Goal: Task Accomplishment & Management: Complete application form

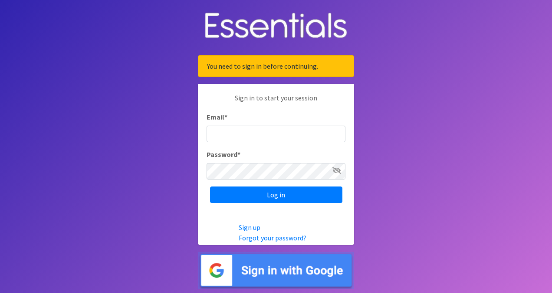
type input "[EMAIL_ADDRESS][DOMAIN_NAME]"
click at [337, 168] on icon at bounding box center [337, 170] width 9 height 7
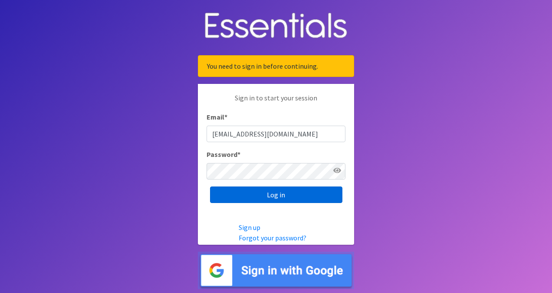
click at [285, 198] on input "Log in" at bounding box center [276, 194] width 132 height 17
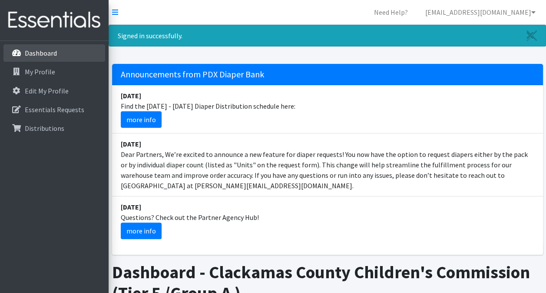
click at [58, 53] on link "Dashboard" at bounding box center [54, 52] width 102 height 17
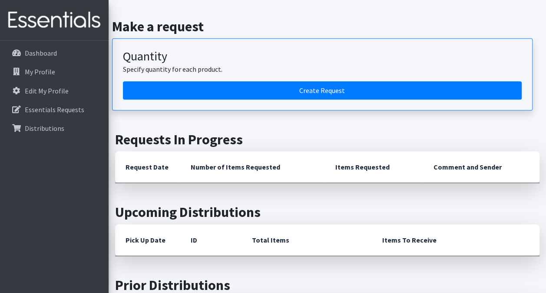
scroll to position [299, 0]
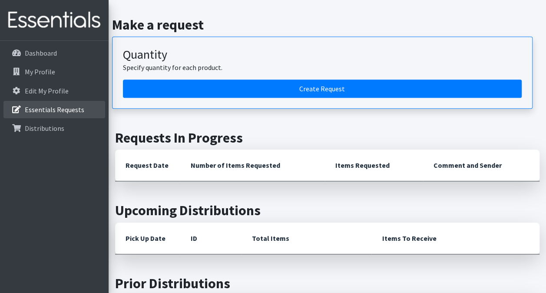
click at [43, 111] on p "Essentials Requests" at bounding box center [54, 109] width 59 height 9
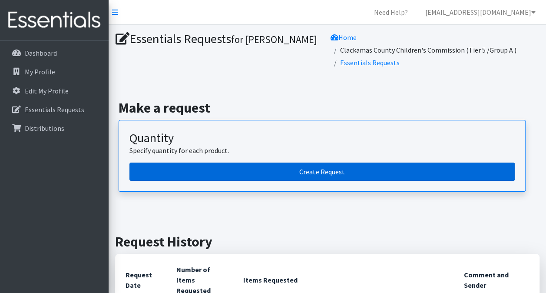
click at [329, 162] on link "Create Request" at bounding box center [321, 171] width 385 height 18
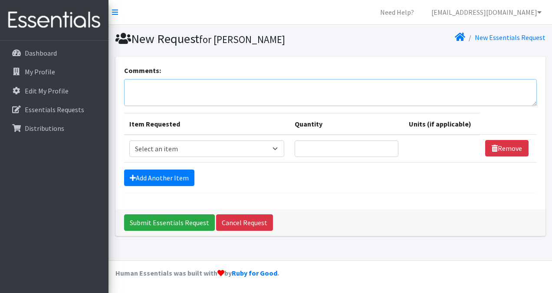
click at [339, 85] on textarea "Comments:" at bounding box center [330, 92] width 413 height 27
type textarea "Home-Based"
click at [280, 149] on select "Select an item Adult Briefs (Large, approx. 38"-56") Adult Briefs (Medium, appr…" at bounding box center [206, 148] width 155 height 17
select select "1182"
click at [129, 140] on select "Select an item Adult Briefs (Large, approx. 38"-56") Adult Briefs (Medium, appr…" at bounding box center [206, 148] width 155 height 17
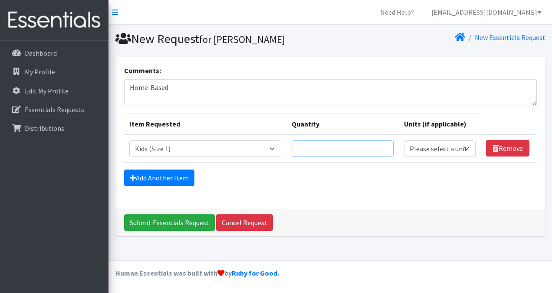
click at [320, 150] on input "Quantity" at bounding box center [343, 148] width 102 height 17
type input "100"
click at [440, 146] on select "Please select a unit units packs" at bounding box center [440, 148] width 72 height 17
select select
click at [404, 140] on select "Please select a unit units packs" at bounding box center [440, 148] width 72 height 17
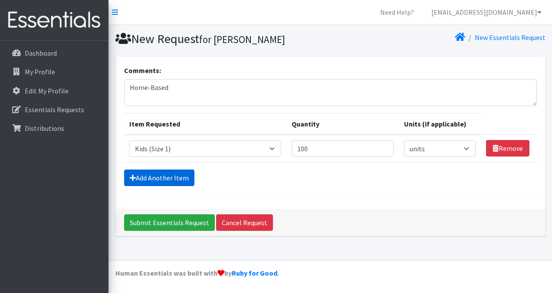
click at [166, 181] on link "Add Another Item" at bounding box center [159, 177] width 70 height 17
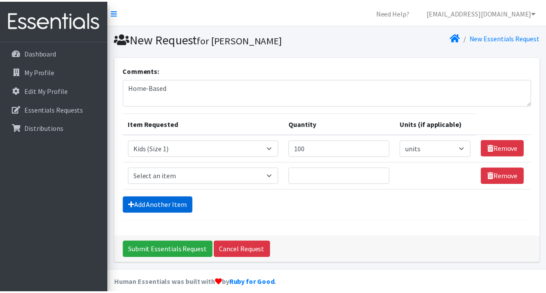
scroll to position [8, 0]
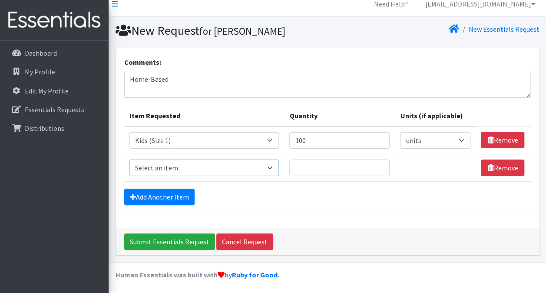
click at [182, 167] on select "Select an item Adult Briefs (Large, approx. 38"-56") Adult Briefs (Medium, appr…" at bounding box center [204, 167] width 150 height 17
click at [129, 159] on select "Select an item Adult Briefs (Large, approx. 38"-56") Adult Briefs (Medium, appr…" at bounding box center [204, 167] width 150 height 17
click at [208, 164] on select "Select an item Adult Briefs (Large, approx. 38"-56") Adult Briefs (Medium, appr…" at bounding box center [204, 167] width 150 height 17
select select "1183"
click at [129, 159] on select "Select an item Adult Briefs (Large, approx. 38"-56") Adult Briefs (Medium, appr…" at bounding box center [204, 167] width 150 height 17
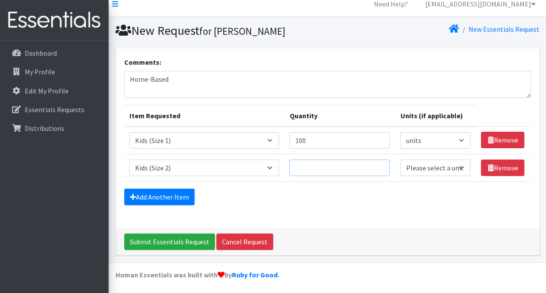
click at [338, 168] on input "Quantity" at bounding box center [339, 167] width 100 height 17
type input "100"
select select "-1"
select select
click at [168, 200] on link "Add Another Item" at bounding box center [159, 196] width 70 height 17
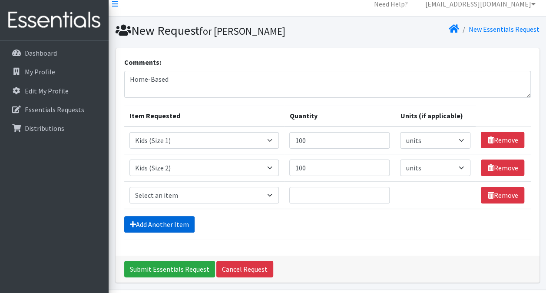
scroll to position [36, 0]
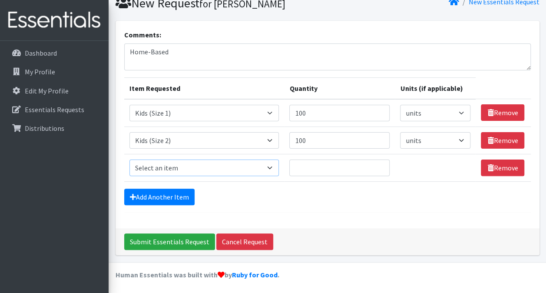
click at [228, 167] on select "Select an item Adult Briefs (Large, approx. 38"-56") Adult Briefs (Medium, appr…" at bounding box center [204, 167] width 150 height 17
select select "1186"
click at [129, 159] on select "Select an item Adult Briefs (Large, approx. 38"-56") Adult Briefs (Medium, appr…" at bounding box center [204, 167] width 150 height 17
click at [333, 164] on input "Quantity" at bounding box center [339, 167] width 100 height 17
type input "300"
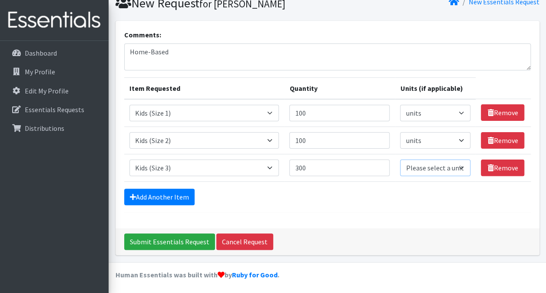
select select "-1"
select select
click at [168, 192] on link "Add Another Item" at bounding box center [159, 196] width 70 height 17
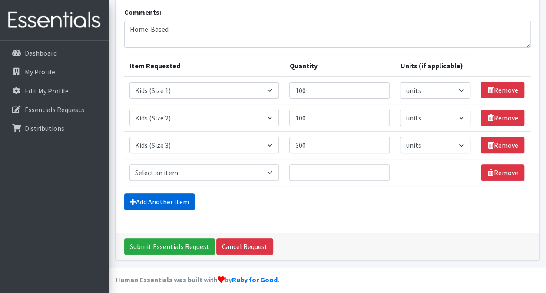
scroll to position [63, 0]
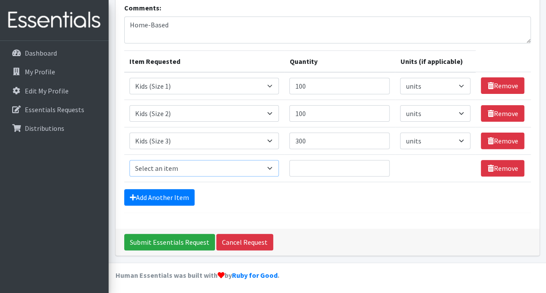
click at [203, 171] on select "Select an item Adult Briefs (Large, approx. 38"-56") Adult Briefs (Medium, appr…" at bounding box center [204, 168] width 150 height 17
select select "1161"
click at [129, 160] on select "Select an item Adult Briefs (Large, approx. 38"-56") Adult Briefs (Medium, appr…" at bounding box center [204, 168] width 150 height 17
click at [325, 165] on input "Quantity" at bounding box center [339, 168] width 100 height 17
type input "350"
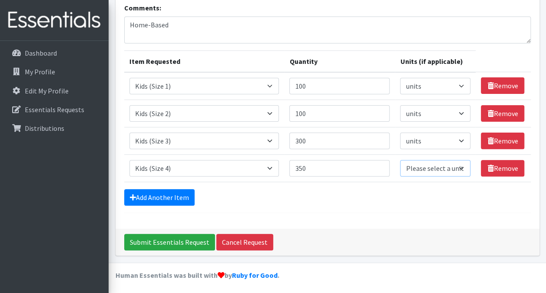
click at [437, 169] on select "Please select a unit units packs" at bounding box center [435, 168] width 70 height 17
select select
click at [400, 160] on select "Please select a unit units packs" at bounding box center [435, 168] width 70 height 17
click at [155, 195] on link "Add Another Item" at bounding box center [159, 197] width 70 height 17
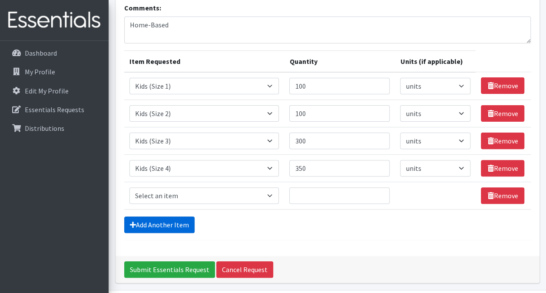
scroll to position [90, 0]
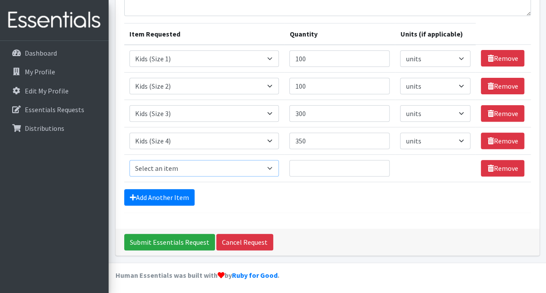
click at [183, 169] on select "Select an item Adult Briefs (Large, approx. 38"-56") Adult Briefs (Medium, appr…" at bounding box center [204, 168] width 150 height 17
select select "1162"
click at [129, 160] on select "Select an item Adult Briefs (Large, approx. 38"-56") Adult Briefs (Medium, appr…" at bounding box center [204, 168] width 150 height 17
click at [333, 165] on input "Quantity" at bounding box center [339, 168] width 100 height 17
type input "350"
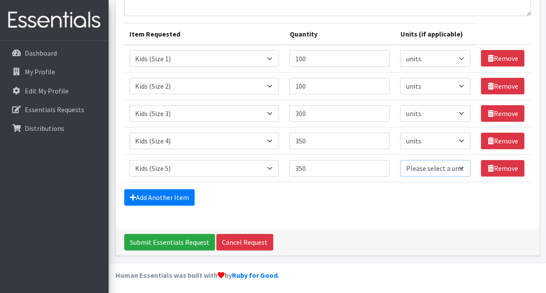
click at [416, 167] on select "Please select a unit units packs" at bounding box center [435, 168] width 70 height 17
select select
click at [400, 160] on select "Please select a unit units packs" at bounding box center [435, 168] width 70 height 17
click at [149, 195] on link "Add Another Item" at bounding box center [159, 197] width 70 height 17
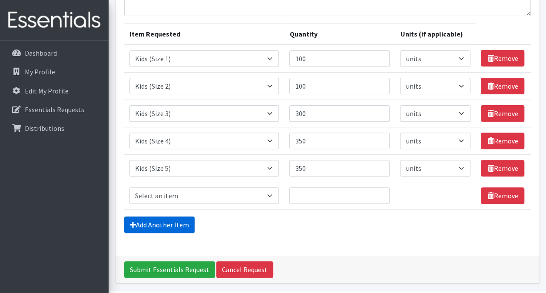
scroll to position [117, 0]
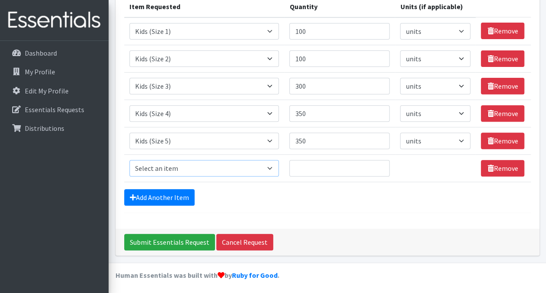
click at [180, 162] on select "Select an item Adult Briefs (Large, approx. 38"-56") Adult Briefs (Medium, appr…" at bounding box center [204, 168] width 150 height 17
select select "1164"
click at [129, 160] on select "Select an item Adult Briefs (Large, approx. 38"-56") Adult Briefs (Medium, appr…" at bounding box center [204, 168] width 150 height 17
click at [329, 170] on input "Quantity" at bounding box center [339, 168] width 100 height 17
type input "350"
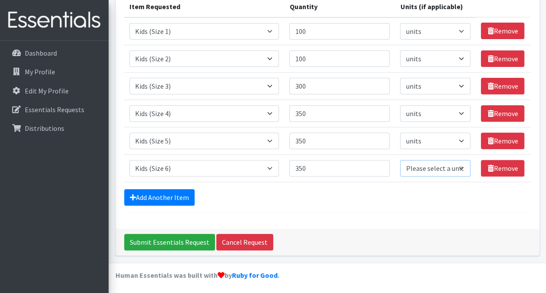
click at [446, 169] on select "Please select a unit units packs" at bounding box center [435, 168] width 70 height 17
select select
click at [400, 160] on select "Please select a unit units packs" at bounding box center [435, 168] width 70 height 17
click at [174, 189] on link "Add Another Item" at bounding box center [159, 197] width 70 height 17
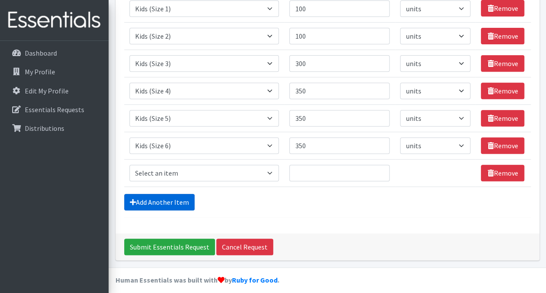
scroll to position [144, 0]
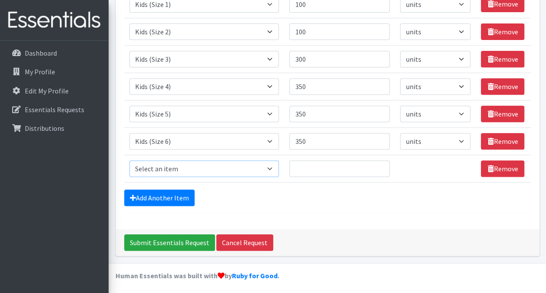
click at [203, 165] on select "Select an item Adult Briefs (Large, approx. 38"-56") Adult Briefs (Medium, appr…" at bounding box center [204, 168] width 150 height 17
select select "1169"
click at [129, 160] on select "Select an item Adult Briefs (Large, approx. 38"-56") Adult Briefs (Medium, appr…" at bounding box center [204, 168] width 150 height 17
click at [329, 167] on input "Quantity" at bounding box center [339, 168] width 100 height 17
type input "150"
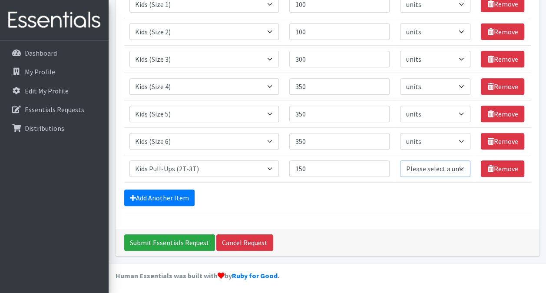
click at [431, 170] on select "Please select a unit units packs" at bounding box center [435, 168] width 70 height 17
select select
click at [400, 160] on select "Please select a unit units packs" at bounding box center [435, 168] width 70 height 17
click at [163, 191] on link "Add Another Item" at bounding box center [159, 197] width 70 height 17
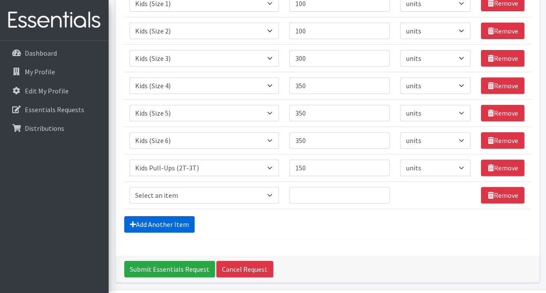
scroll to position [172, 0]
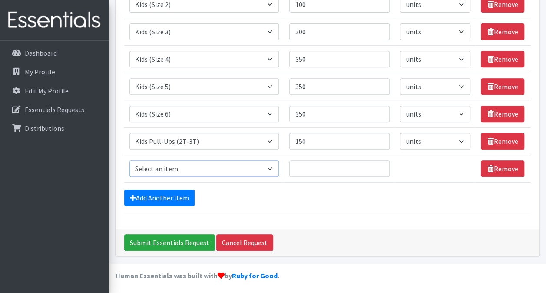
click at [202, 167] on select "Select an item Adult Briefs (Large, approx. 38"-56") Adult Briefs (Medium, appr…" at bounding box center [204, 168] width 150 height 17
select select "1171"
click at [129, 160] on select "Select an item Adult Briefs (Large, approx. 38"-56") Adult Briefs (Medium, appr…" at bounding box center [204, 168] width 150 height 17
click at [302, 164] on input "Quantity" at bounding box center [339, 168] width 100 height 17
type input "150"
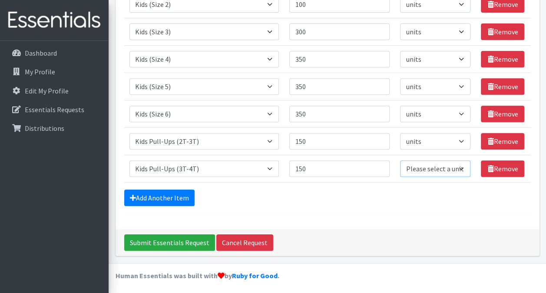
click at [443, 162] on select "Please select a unit units packs" at bounding box center [435, 168] width 70 height 17
select select
click at [400, 160] on select "Please select a unit units packs" at bounding box center [435, 168] width 70 height 17
click at [153, 195] on link "Add Another Item" at bounding box center [159, 197] width 70 height 17
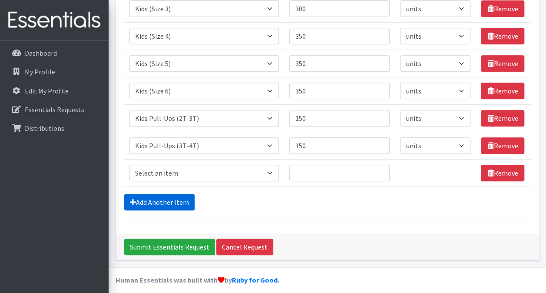
scroll to position [199, 0]
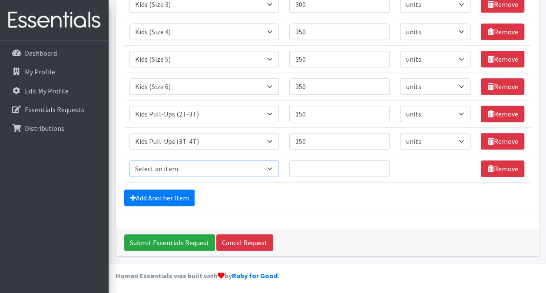
click at [201, 165] on select "Select an item Adult Briefs (Large, approx. 38"-56") Adult Briefs (Medium, appr…" at bounding box center [204, 168] width 150 height 17
select select "1185"
click at [129, 160] on select "Select an item Adult Briefs (Large, approx. 38"-56") Adult Briefs (Medium, appr…" at bounding box center [204, 168] width 150 height 17
click at [317, 170] on input "Quantity" at bounding box center [339, 168] width 100 height 17
type input "150"
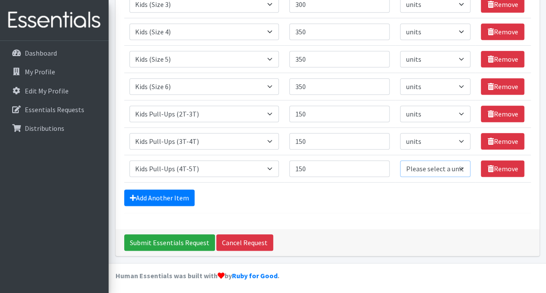
click at [447, 171] on select "Please select a unit units packs" at bounding box center [435, 168] width 70 height 17
select select
click at [400, 160] on select "Please select a unit units packs" at bounding box center [435, 168] width 70 height 17
click at [179, 239] on input "Submit Essentials Request" at bounding box center [169, 242] width 91 height 17
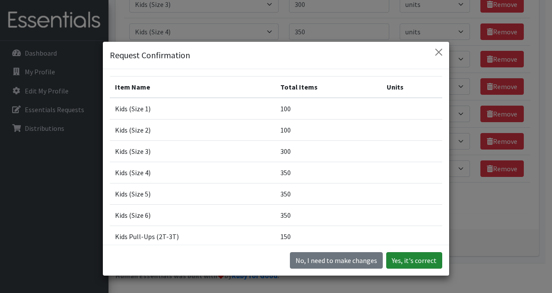
click at [415, 257] on button "Yes, it's correct" at bounding box center [415, 260] width 56 height 17
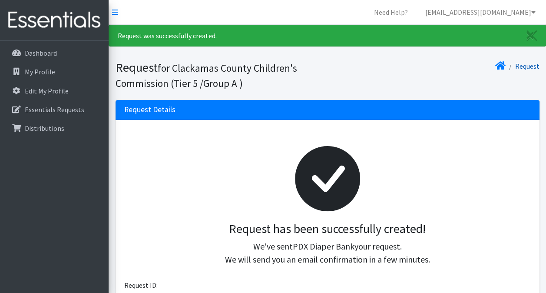
click at [526, 66] on link "Request" at bounding box center [527, 66] width 24 height 9
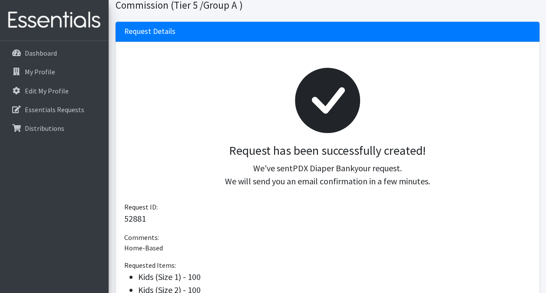
scroll to position [34, 0]
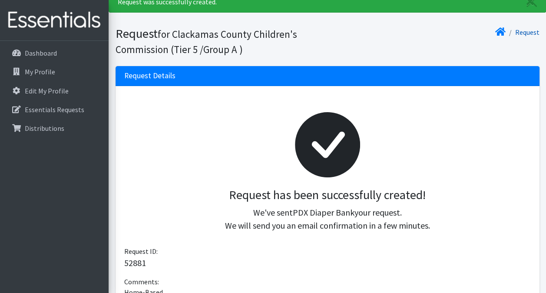
click at [525, 32] on link "Request" at bounding box center [527, 32] width 24 height 9
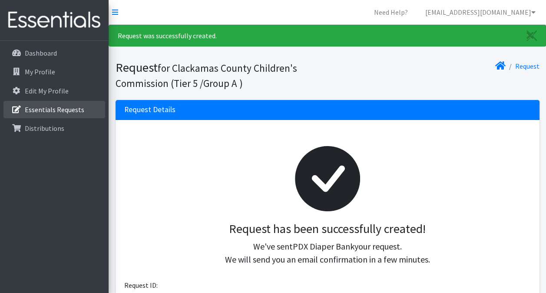
click at [46, 111] on p "Essentials Requests" at bounding box center [54, 109] width 59 height 9
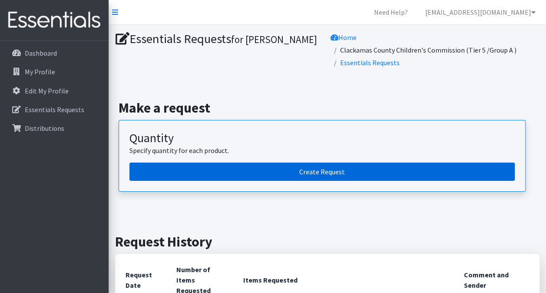
click at [321, 162] on link "Create Request" at bounding box center [321, 171] width 385 height 18
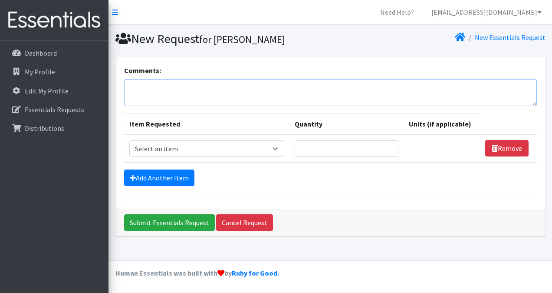
click at [308, 87] on textarea "Comments:" at bounding box center [330, 92] width 413 height 27
type textarea "FCC"
click at [255, 149] on select "Select an item Adult Briefs (Large, approx. 38"-56") Adult Briefs (Medium, appr…" at bounding box center [206, 148] width 155 height 17
click at [286, 120] on th "Item Requested" at bounding box center [206, 124] width 165 height 22
click at [262, 153] on select "Select an item Adult Briefs (Large, approx. 38"-56") Adult Briefs (Medium, appr…" at bounding box center [206, 148] width 155 height 17
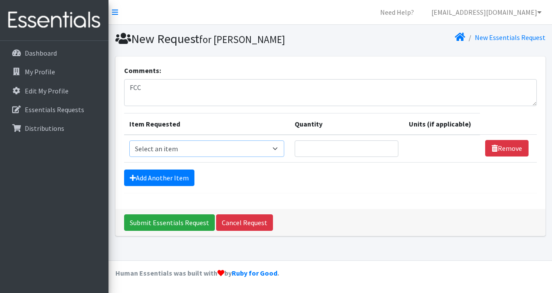
select select "1182"
click at [129, 140] on select "Select an item Adult Briefs (Large, approx. 38"-56") Adult Briefs (Medium, appr…" at bounding box center [206, 148] width 155 height 17
click at [316, 144] on input "Quantity" at bounding box center [343, 148] width 102 height 17
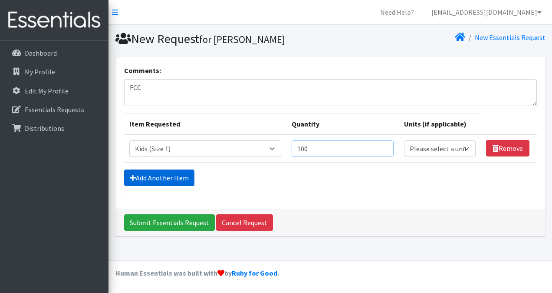
type input "100"
click at [149, 171] on link "Add Another Item" at bounding box center [159, 177] width 70 height 17
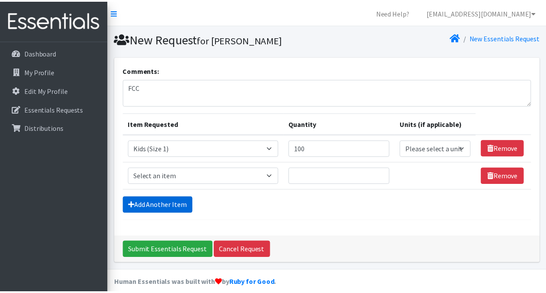
scroll to position [8, 0]
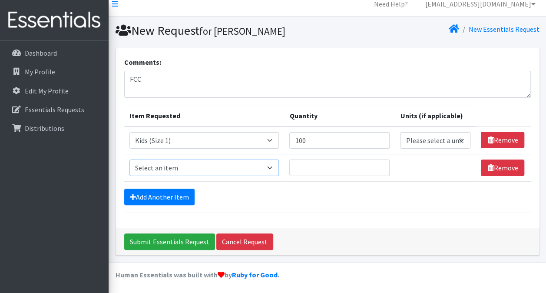
click at [184, 164] on select "Select an item Adult Briefs (Large, approx. 38"-56") Adult Briefs (Medium, appr…" at bounding box center [204, 167] width 150 height 17
select select "1183"
click at [129, 159] on select "Select an item Adult Briefs (Large, approx. 38"-56") Adult Briefs (Medium, appr…" at bounding box center [204, 167] width 150 height 17
click at [326, 164] on input "Quantity" at bounding box center [339, 167] width 100 height 17
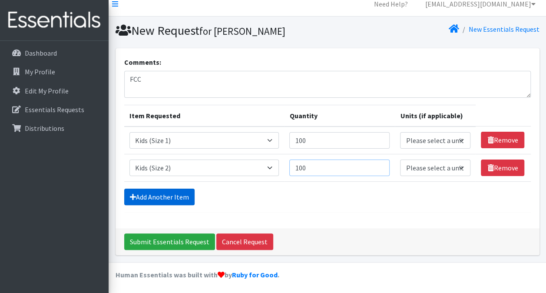
type input "100"
click at [169, 199] on link "Add Another Item" at bounding box center [159, 196] width 70 height 17
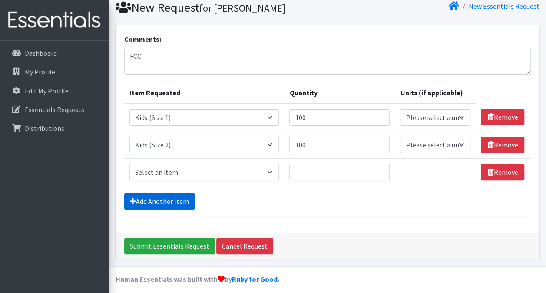
scroll to position [36, 0]
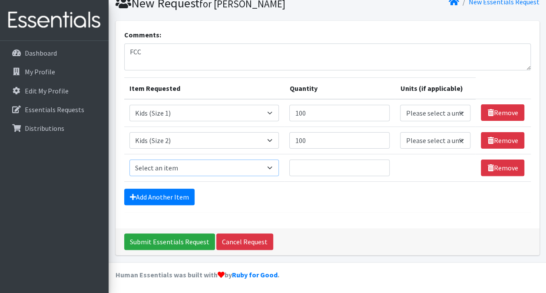
click at [176, 171] on select "Select an item Adult Briefs (Large, approx. 38"-56") Adult Briefs (Medium, appr…" at bounding box center [204, 167] width 150 height 17
select select "1186"
click at [129, 159] on select "Select an item Adult Briefs (Large, approx. 38"-56") Adult Briefs (Medium, appr…" at bounding box center [204, 167] width 150 height 17
click at [327, 164] on input "Quantity" at bounding box center [339, 167] width 100 height 17
type input "300"
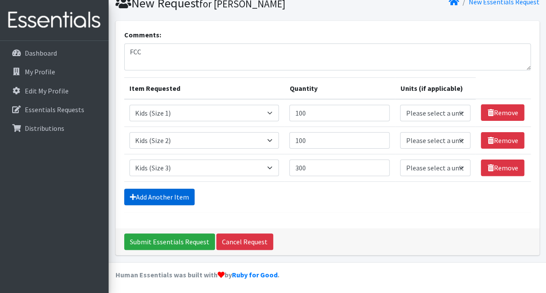
click at [168, 192] on link "Add Another Item" at bounding box center [159, 196] width 70 height 17
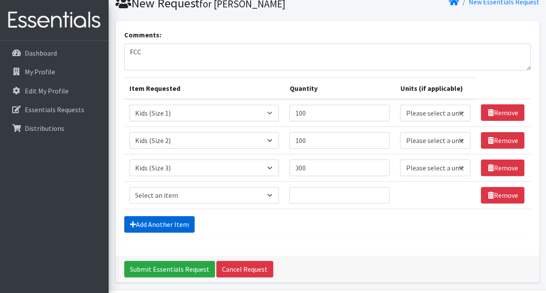
scroll to position [63, 0]
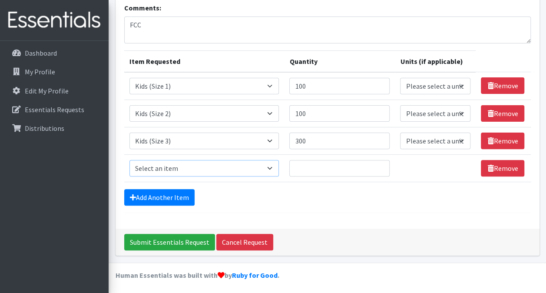
click at [193, 167] on select "Select an item Adult Briefs (Large, approx. 38"-56") Adult Briefs (Medium, appr…" at bounding box center [204, 168] width 150 height 17
select select "1161"
click at [129, 160] on select "Select an item Adult Briefs (Large, approx. 38"-56") Adult Briefs (Medium, appr…" at bounding box center [204, 168] width 150 height 17
click at [309, 165] on input "Quantity" at bounding box center [339, 168] width 100 height 17
type input "350"
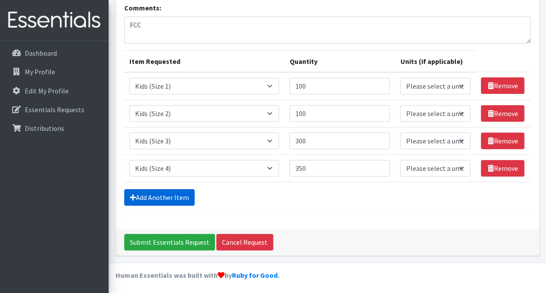
click at [148, 192] on link "Add Another Item" at bounding box center [159, 197] width 70 height 17
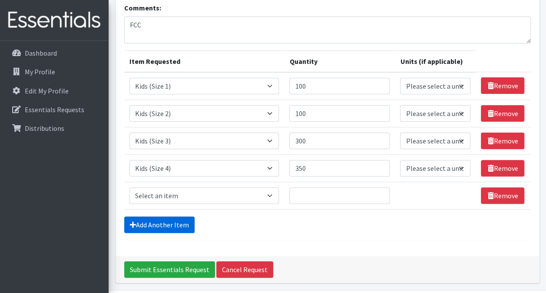
scroll to position [90, 0]
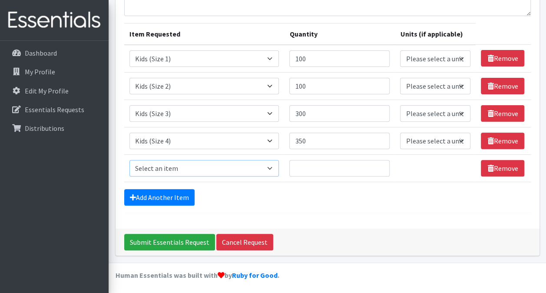
click at [186, 169] on select "Select an item Adult Briefs (Large, approx. 38"-56") Adult Briefs (Medium, appr…" at bounding box center [204, 168] width 150 height 17
select select "1162"
click at [129, 160] on select "Select an item Adult Briefs (Large, approx. 38"-56") Adult Briefs (Medium, appr…" at bounding box center [204, 168] width 150 height 17
click at [320, 166] on input "Quantity" at bounding box center [339, 168] width 100 height 17
type input "350"
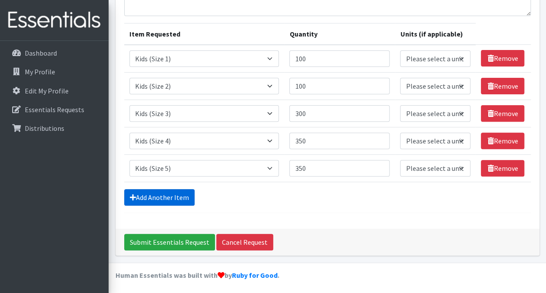
click at [139, 193] on link "Add Another Item" at bounding box center [159, 197] width 70 height 17
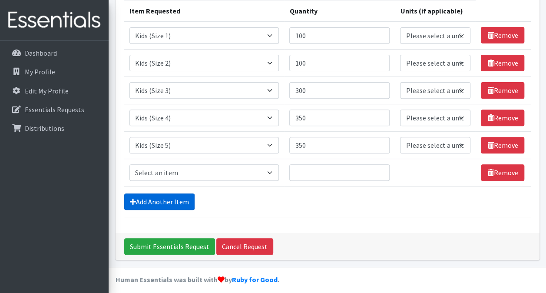
scroll to position [117, 0]
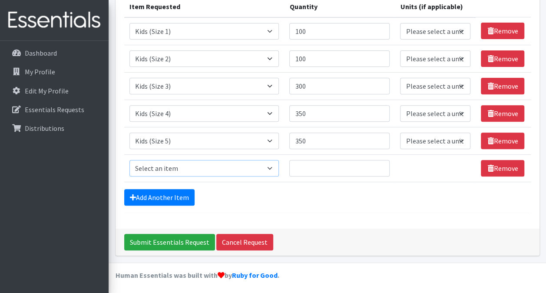
click at [197, 168] on select "Select an item Adult Briefs (Large, approx. 38"-56") Adult Briefs (Medium, appr…" at bounding box center [204, 168] width 150 height 17
select select "1164"
click at [129, 160] on select "Select an item Adult Briefs (Large, approx. 38"-56") Adult Briefs (Medium, appr…" at bounding box center [204, 168] width 150 height 17
click at [344, 171] on input "Quantity" at bounding box center [339, 168] width 100 height 17
type input "350"
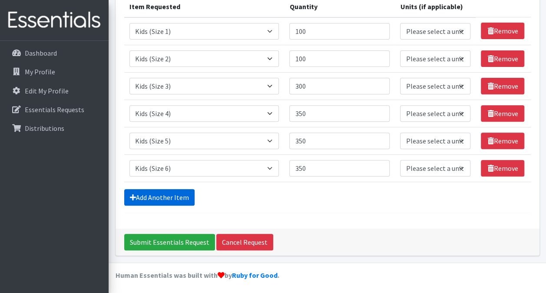
click at [174, 198] on link "Add Another Item" at bounding box center [159, 197] width 70 height 17
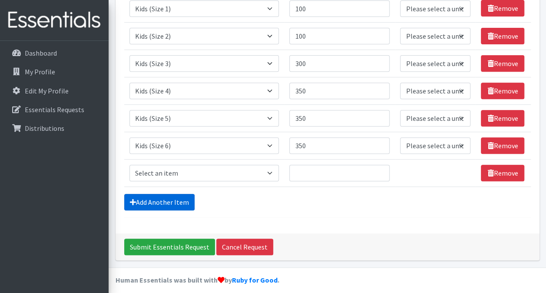
scroll to position [144, 0]
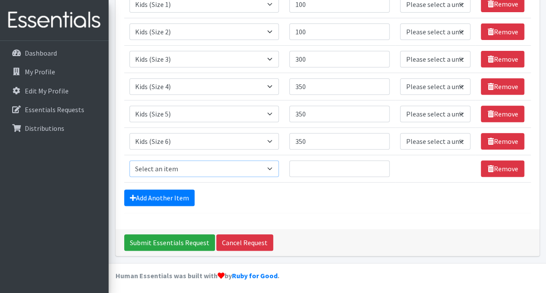
click at [228, 169] on select "Select an item Adult Briefs (Large, approx. 38"-56") Adult Briefs (Medium, appr…" at bounding box center [204, 168] width 150 height 17
select select "1169"
click at [129, 160] on select "Select an item Adult Briefs (Large, approx. 38"-56") Adult Briefs (Medium, appr…" at bounding box center [204, 168] width 150 height 17
click at [316, 171] on input "Quantity" at bounding box center [339, 168] width 100 height 17
type input "150"
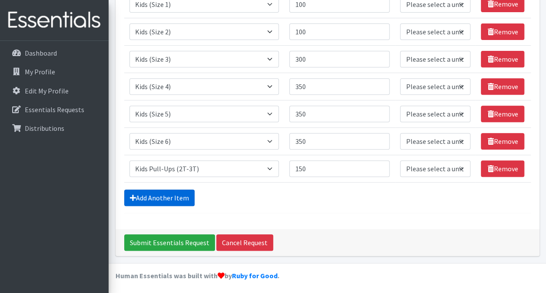
click at [174, 194] on link "Add Another Item" at bounding box center [159, 197] width 70 height 17
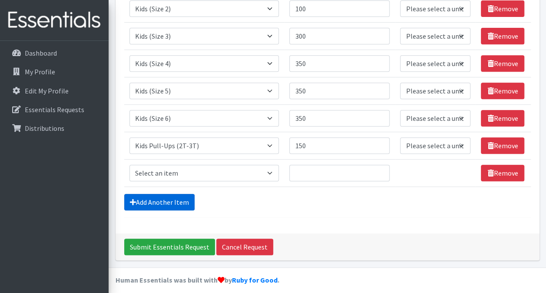
scroll to position [172, 0]
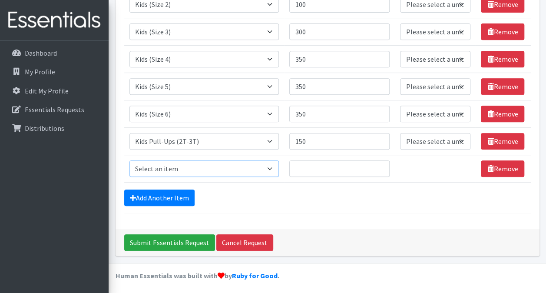
click at [205, 172] on select "Select an item Adult Briefs (Large, approx. 38"-56") Adult Briefs (Medium, appr…" at bounding box center [204, 168] width 150 height 17
select select "1171"
click at [129, 160] on select "Select an item Adult Briefs (Large, approx. 38"-56") Adult Briefs (Medium, appr…" at bounding box center [204, 168] width 150 height 17
click at [314, 168] on input "Quantity" at bounding box center [339, 168] width 100 height 17
type input "150"
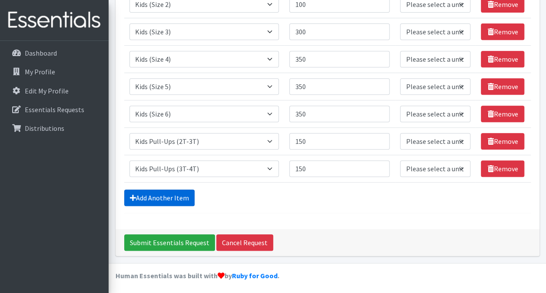
click at [175, 192] on link "Add Another Item" at bounding box center [159, 197] width 70 height 17
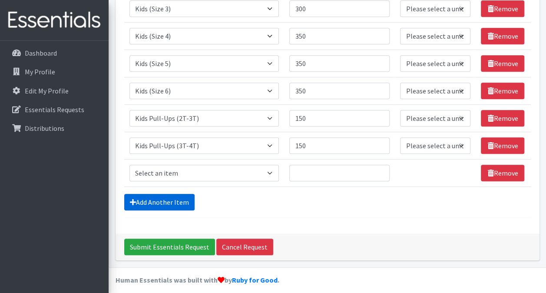
scroll to position [199, 0]
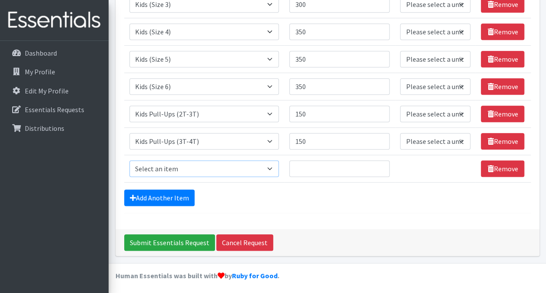
click at [229, 163] on select "Select an item Adult Briefs (Large, approx. 38"-56") Adult Briefs (Medium, appr…" at bounding box center [204, 168] width 150 height 17
select select "1185"
click at [129, 160] on select "Select an item Adult Briefs (Large, approx. 38"-56") Adult Briefs (Medium, appr…" at bounding box center [204, 168] width 150 height 17
click at [326, 169] on input "Quantity" at bounding box center [339, 168] width 100 height 17
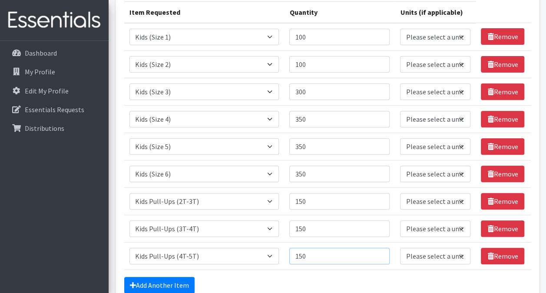
scroll to position [111, 0]
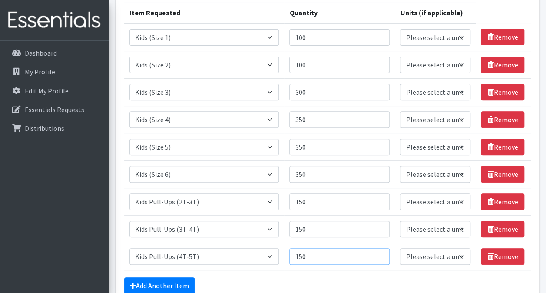
type input "150"
click at [458, 35] on select "Please select a unit units packs" at bounding box center [435, 37] width 70 height 17
select select
click at [400, 29] on select "Please select a unit units packs" at bounding box center [435, 37] width 70 height 17
click at [442, 63] on select "Please select a unit units packs" at bounding box center [435, 64] width 70 height 17
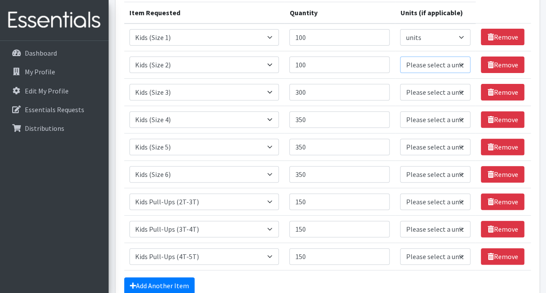
select select
click at [400, 56] on select "Please select a unit units packs" at bounding box center [435, 64] width 70 height 17
click at [432, 90] on select "Please select a unit units packs" at bounding box center [435, 92] width 70 height 17
select select
click at [400, 84] on select "Please select a unit units packs" at bounding box center [435, 92] width 70 height 17
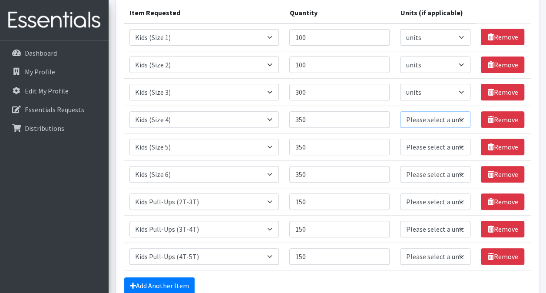
click at [420, 118] on select "Please select a unit units packs" at bounding box center [435, 119] width 70 height 17
select select
click at [400, 111] on select "Please select a unit units packs" at bounding box center [435, 119] width 70 height 17
click at [412, 147] on select "Please select a unit units packs" at bounding box center [435, 147] width 70 height 17
select select
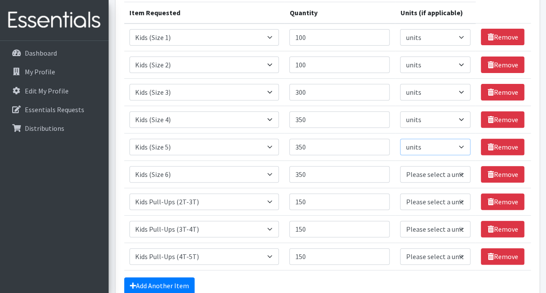
click at [400, 139] on select "Please select a unit units packs" at bounding box center [435, 147] width 70 height 17
click at [413, 172] on select "Please select a unit units packs" at bounding box center [435, 174] width 70 height 17
select select
click at [400, 166] on select "Please select a unit units packs" at bounding box center [435, 174] width 70 height 17
click at [409, 204] on select "Please select a unit units packs" at bounding box center [435, 201] width 70 height 17
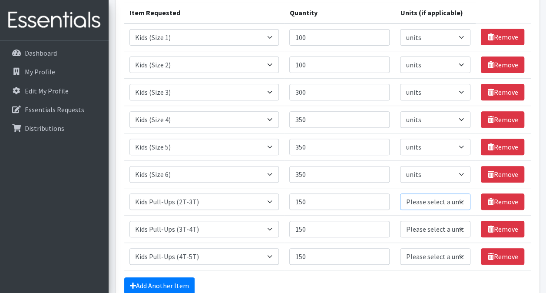
select select
click at [400, 193] on select "Please select a unit units packs" at bounding box center [435, 201] width 70 height 17
click at [416, 224] on select "Please select a unit units packs" at bounding box center [435, 229] width 70 height 17
select select
click at [400, 221] on select "Please select a unit units packs" at bounding box center [435, 229] width 70 height 17
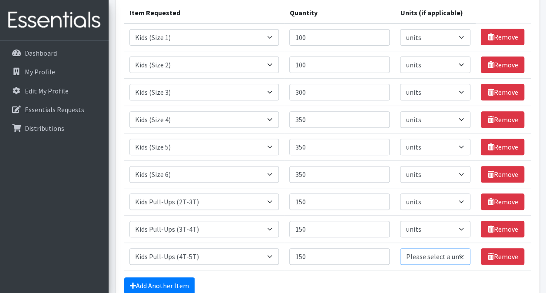
click at [409, 256] on select "Please select a unit units packs" at bounding box center [435, 256] width 70 height 17
select select
click at [400, 248] on select "Please select a unit units packs" at bounding box center [435, 256] width 70 height 17
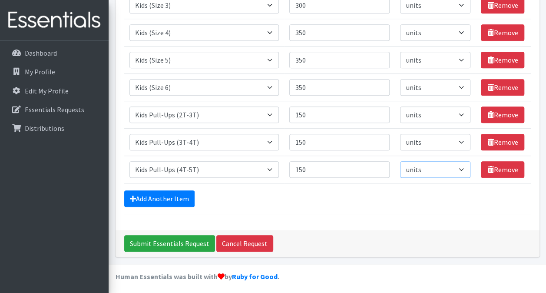
scroll to position [199, 0]
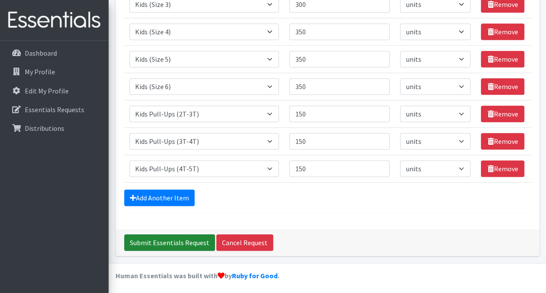
click at [154, 239] on input "Submit Essentials Request" at bounding box center [169, 242] width 91 height 17
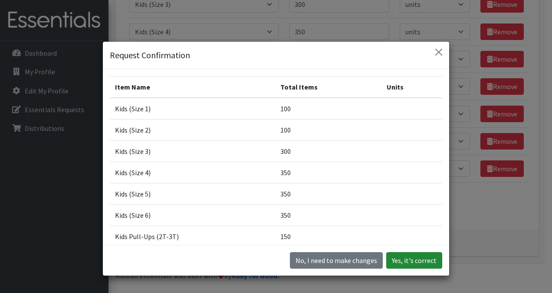
click at [406, 267] on button "Yes, it's correct" at bounding box center [415, 260] width 56 height 17
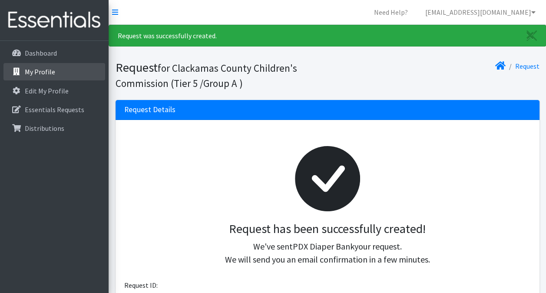
click at [45, 73] on p "My Profile" at bounding box center [40, 71] width 30 height 9
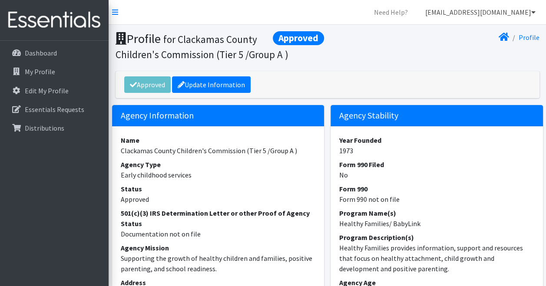
click at [529, 9] on link "[EMAIL_ADDRESS][DOMAIN_NAME]" at bounding box center [480, 11] width 124 height 17
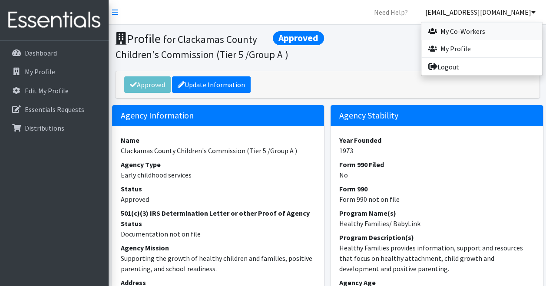
click at [464, 30] on link "My Co-Workers" at bounding box center [481, 31] width 121 height 17
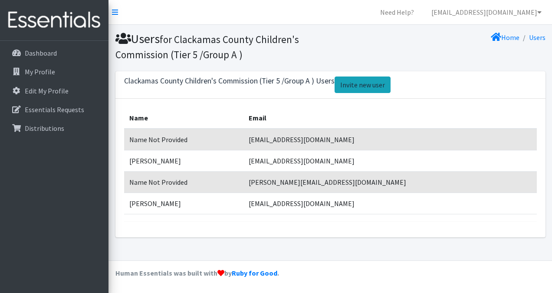
click at [364, 84] on link "Invite new user" at bounding box center [363, 84] width 56 height 17
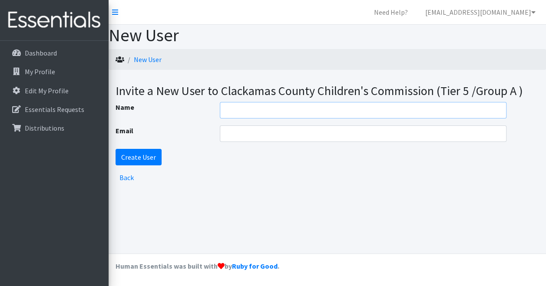
click at [330, 108] on input "Name" at bounding box center [363, 110] width 287 height 17
type input "[PERSON_NAME]"
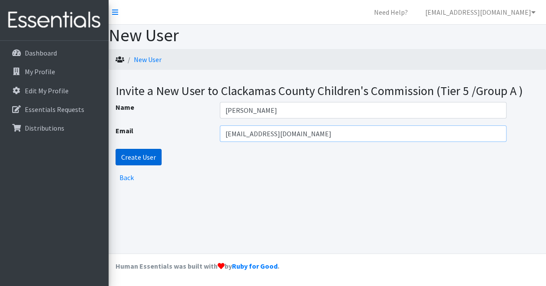
type input "[EMAIL_ADDRESS][DOMAIN_NAME]"
click at [138, 153] on input "Create User" at bounding box center [139, 157] width 46 height 17
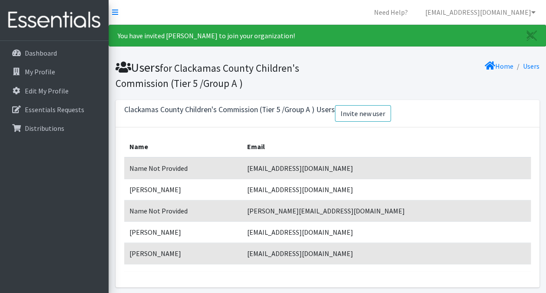
scroll to position [32, 0]
